Goal: Transaction & Acquisition: Download file/media

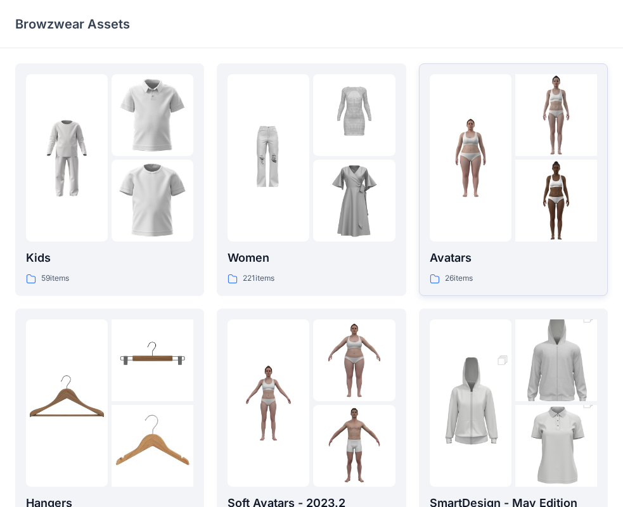
scroll to position [315, 0]
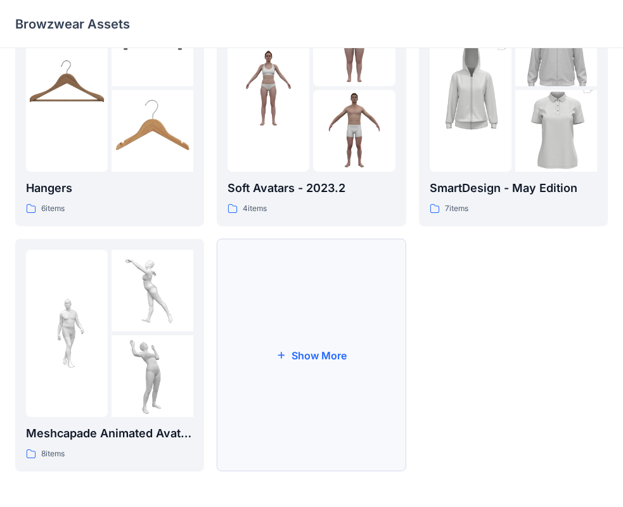
click at [377, 357] on button "Show More" at bounding box center [311, 355] width 189 height 233
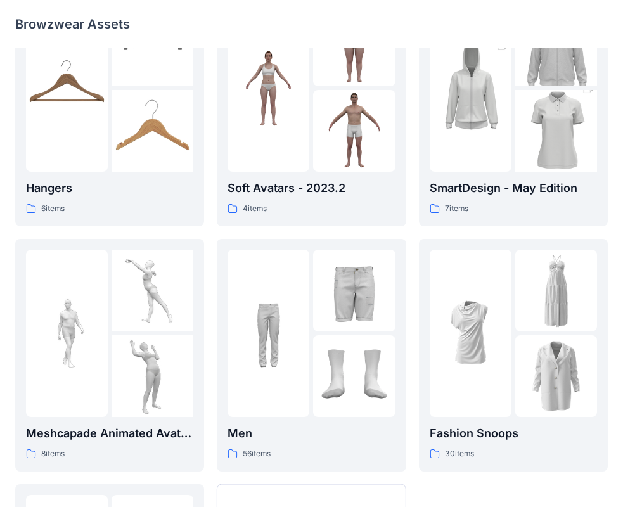
scroll to position [378, 0]
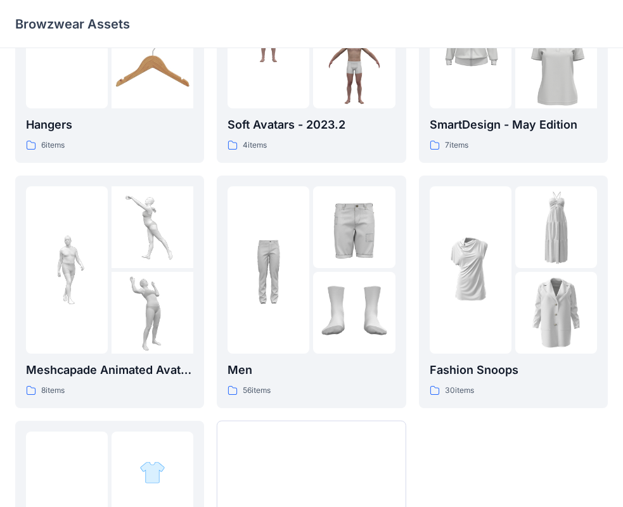
click at [377, 357] on div "Men 56 items" at bounding box center [310, 291] width 167 height 211
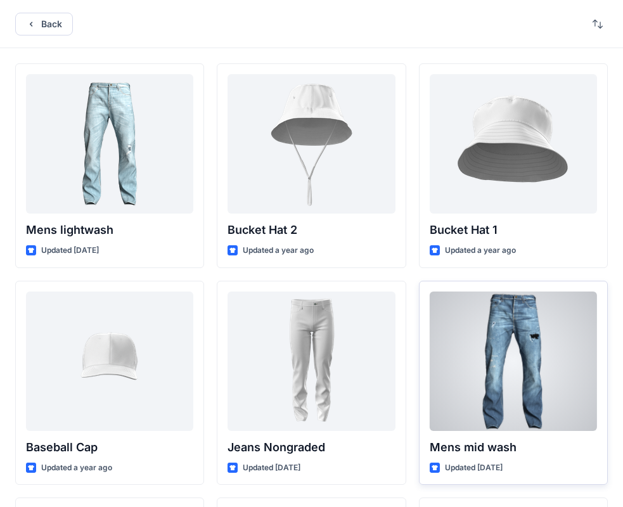
click at [457, 350] on div at bounding box center [513, 360] width 167 height 139
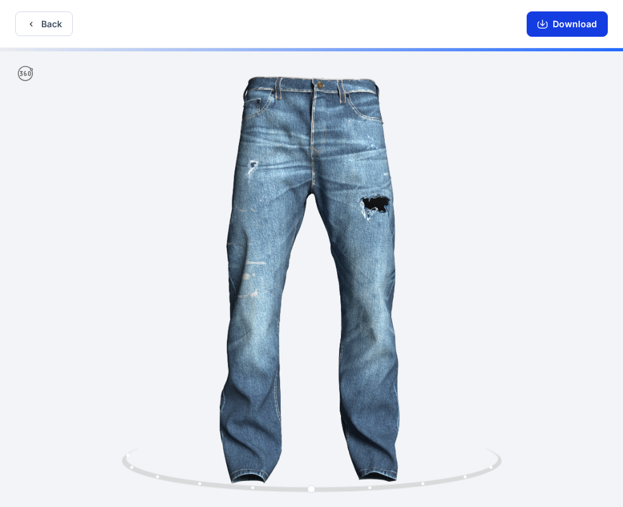
click at [552, 22] on button "Download" at bounding box center [567, 23] width 81 height 25
